Goal: Navigation & Orientation: Find specific page/section

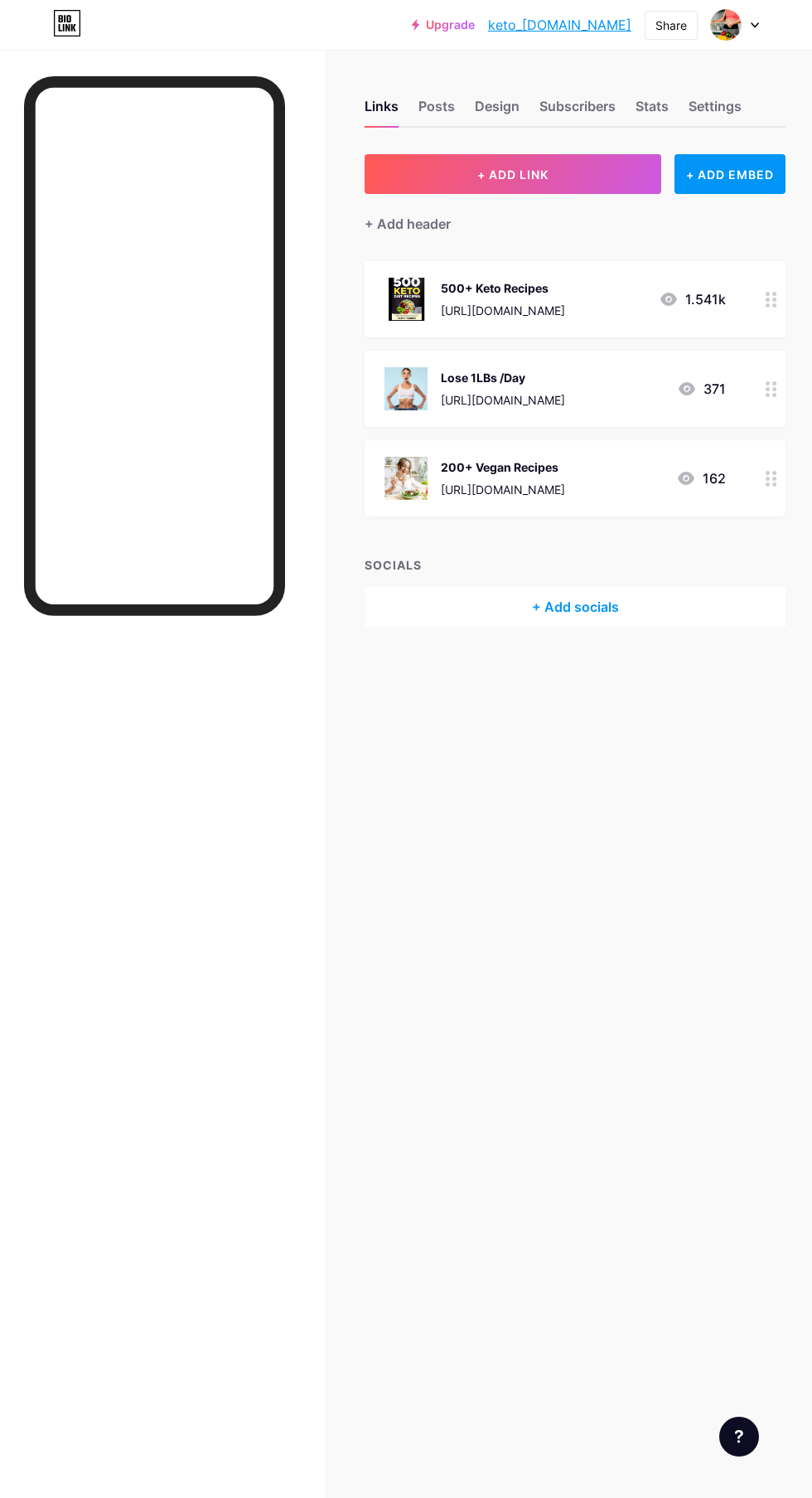
click at [574, 117] on div "Subscribers" at bounding box center [577, 111] width 76 height 30
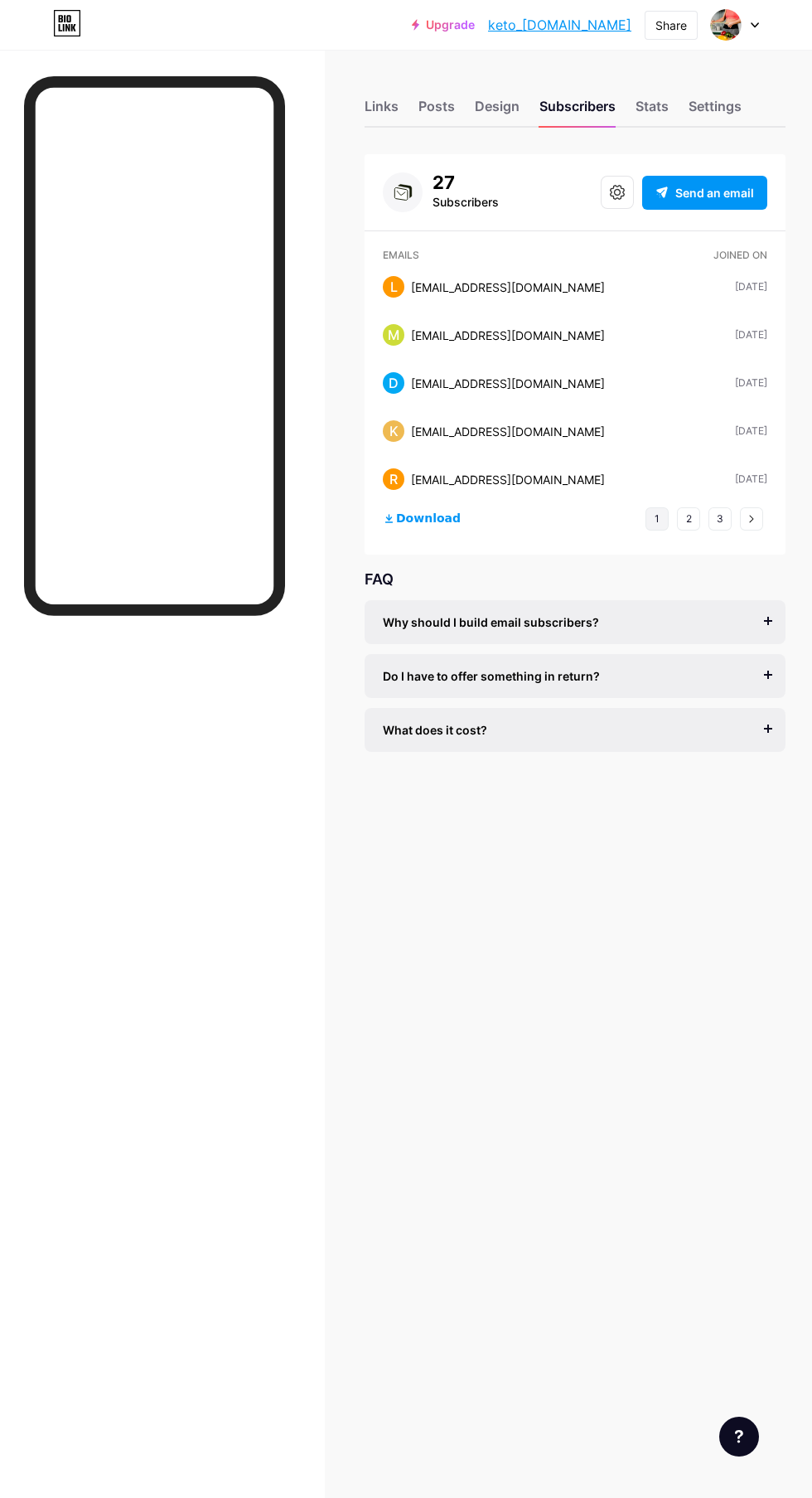
click at [378, 98] on div "Links" at bounding box center [381, 111] width 34 height 30
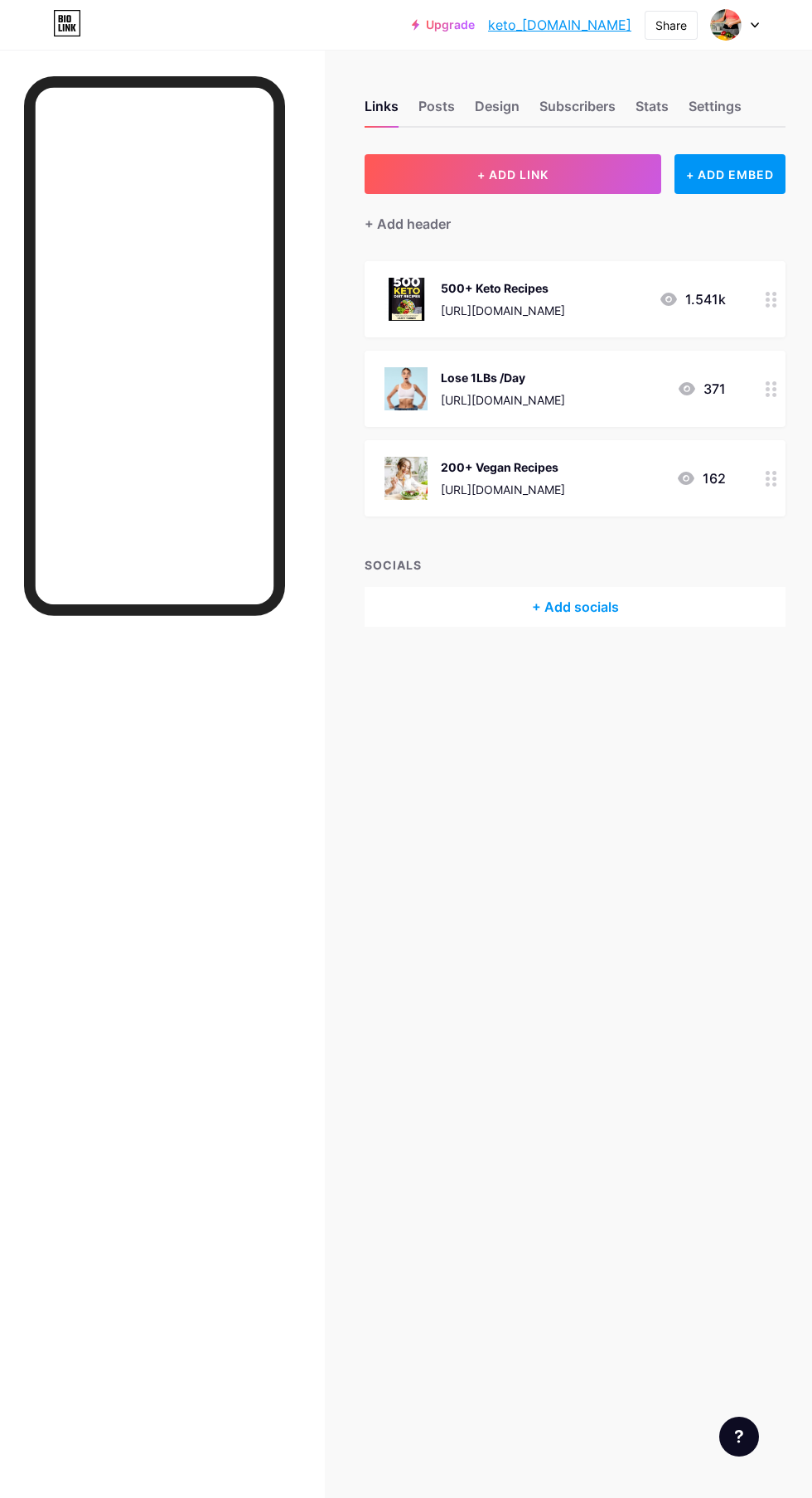
click at [652, 105] on div "Stats" at bounding box center [652, 111] width 33 height 30
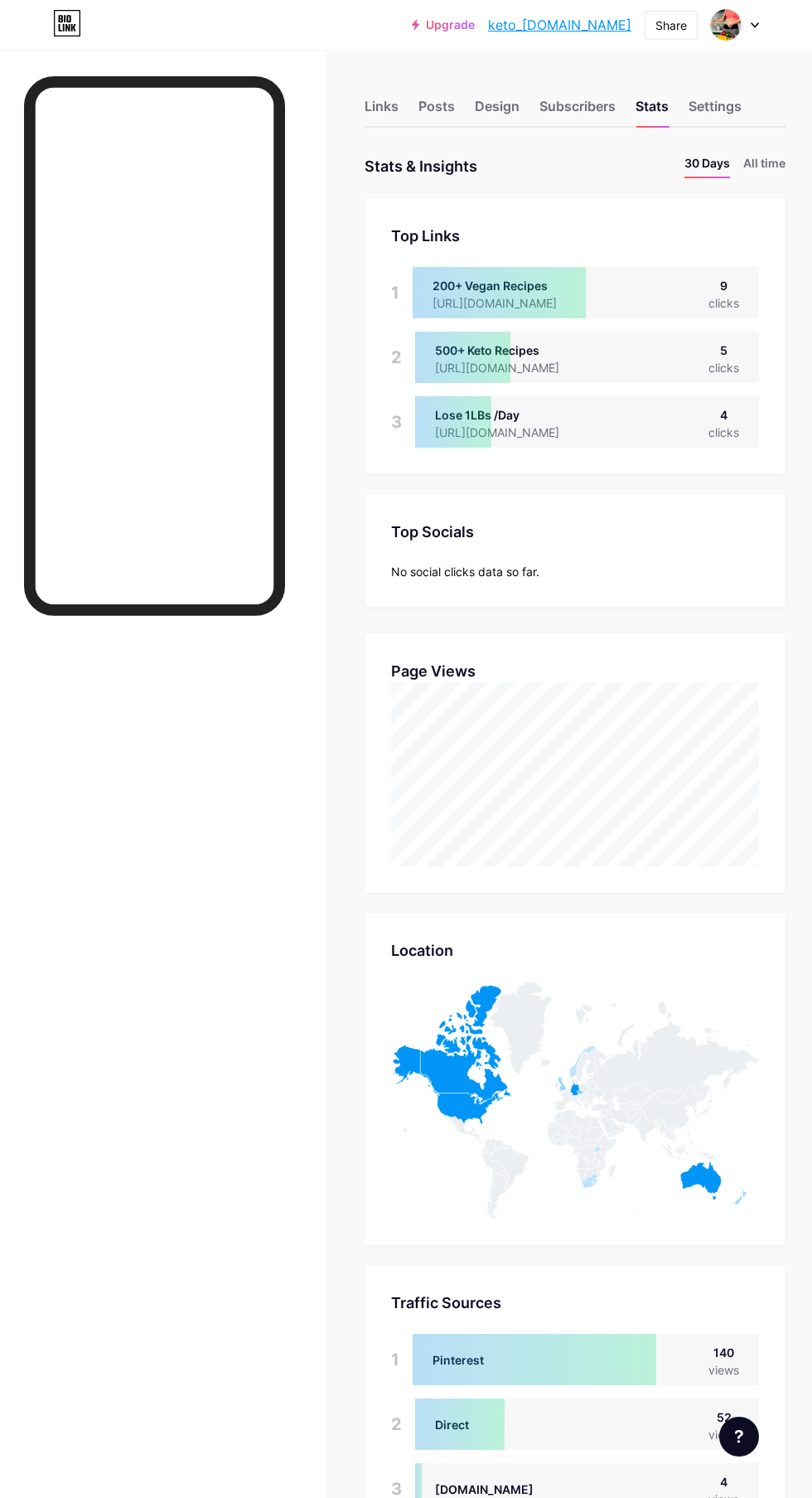
scroll to position [1498, 812]
